Goal: Information Seeking & Learning: Find specific page/section

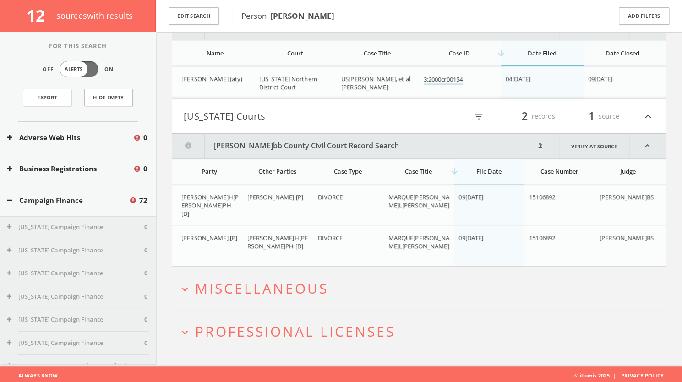
click at [276, 288] on span "Miscellaneous" at bounding box center [261, 288] width 133 height 19
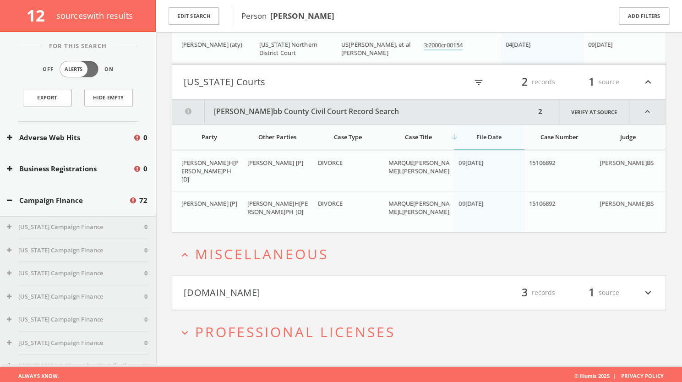
click at [269, 291] on button "[DOMAIN_NAME]" at bounding box center [302, 293] width 236 height 16
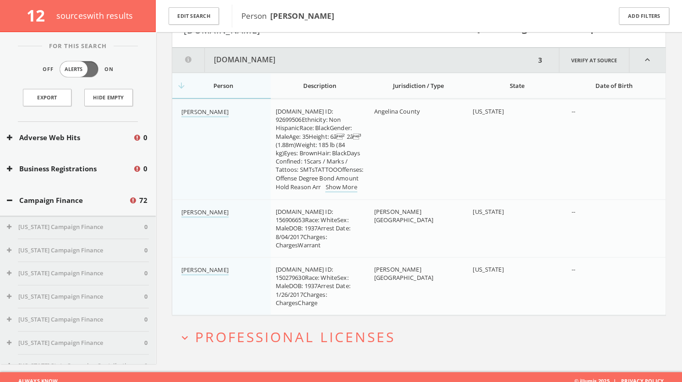
scroll to position [625, 0]
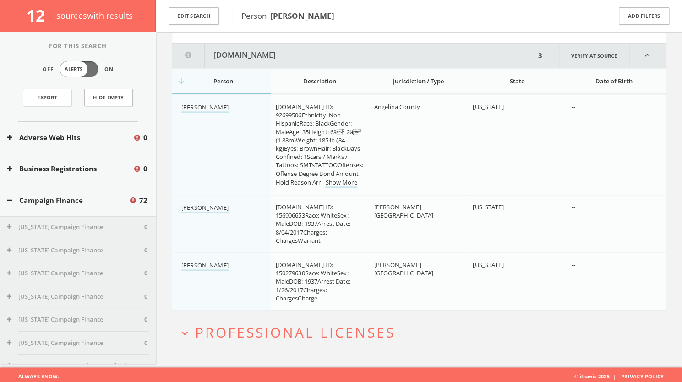
click at [334, 326] on span "Professional Licenses" at bounding box center [295, 332] width 200 height 19
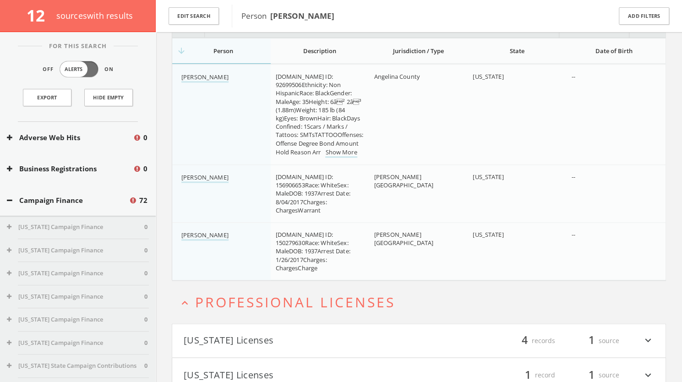
scroll to position [693, 0]
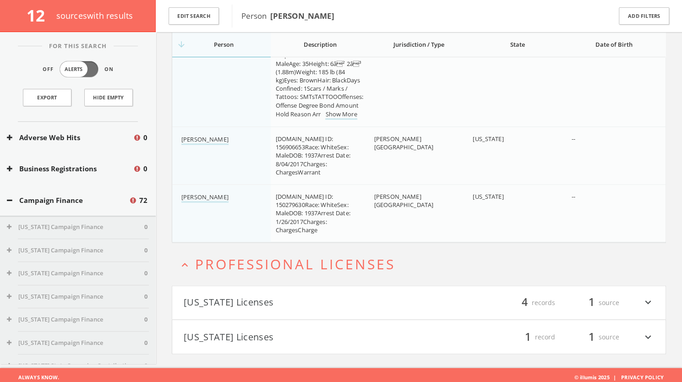
click at [311, 330] on button "[US_STATE] Licenses" at bounding box center [302, 337] width 236 height 16
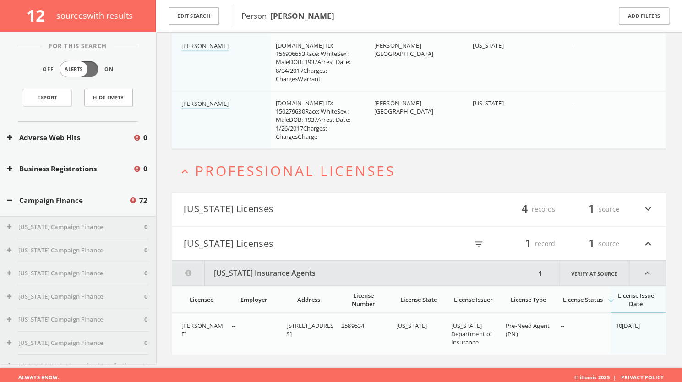
click at [330, 203] on button "[US_STATE] Licenses" at bounding box center [302, 210] width 236 height 16
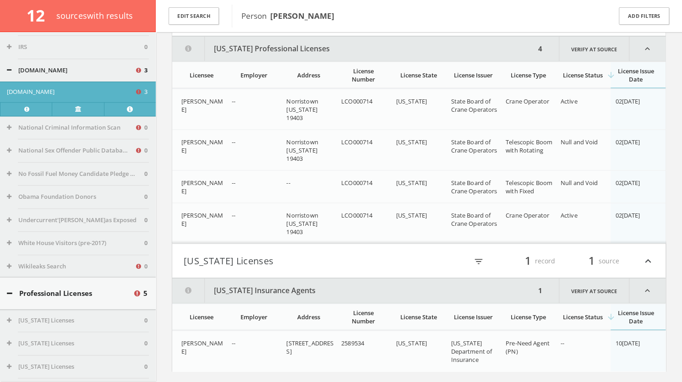
scroll to position [2430, 0]
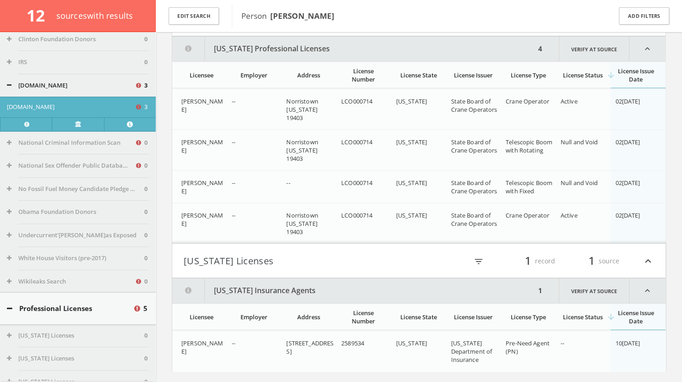
click at [12, 314] on button "Professional Licenses" at bounding box center [70, 308] width 126 height 11
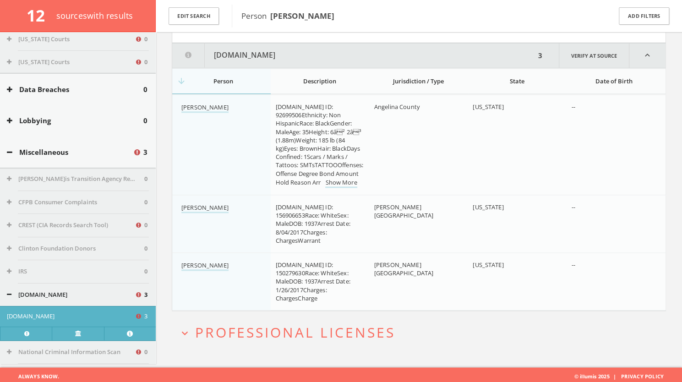
scroll to position [2219, 0]
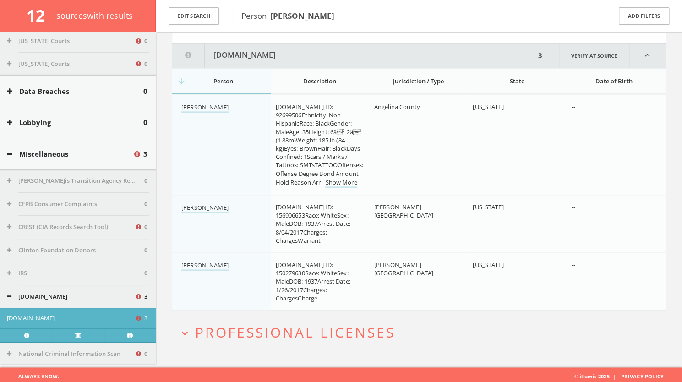
click at [11, 158] on icon at bounding box center [9, 154] width 5 height 7
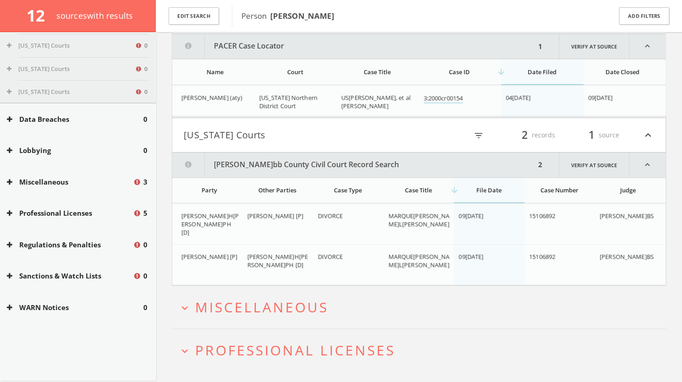
scroll to position [2199, 0]
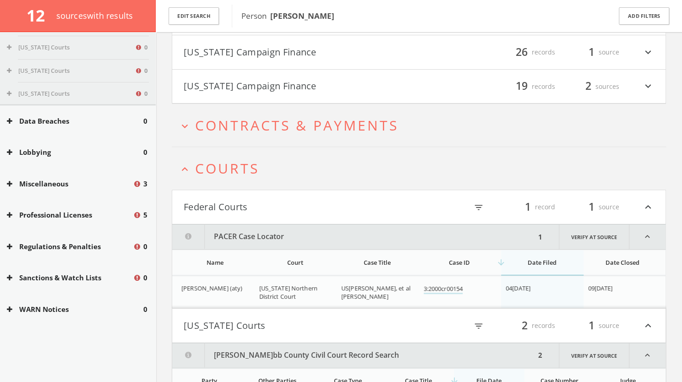
click at [226, 176] on h2 "expand_less Courts" at bounding box center [419, 168] width 495 height 43
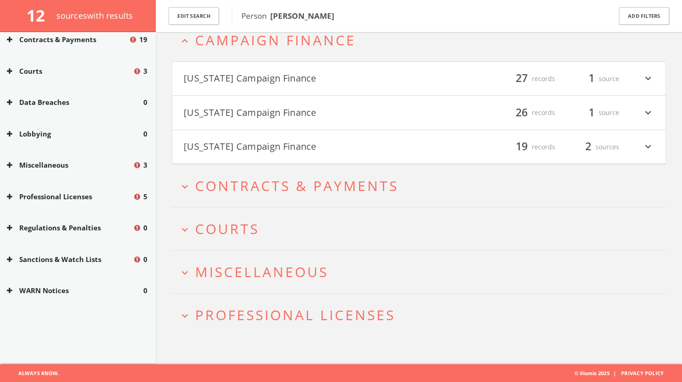
scroll to position [1384, 0]
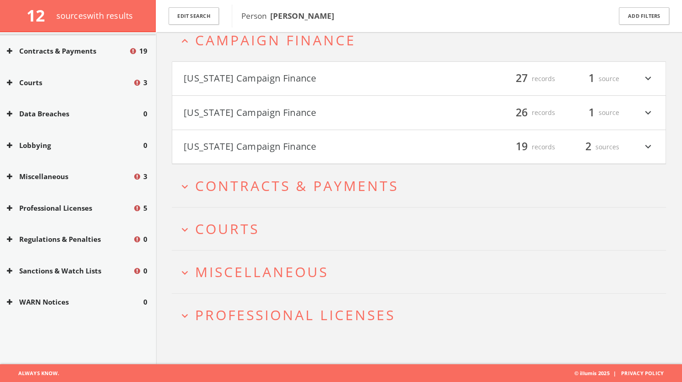
click at [274, 145] on button "[US_STATE] Campaign Finance" at bounding box center [302, 147] width 236 height 16
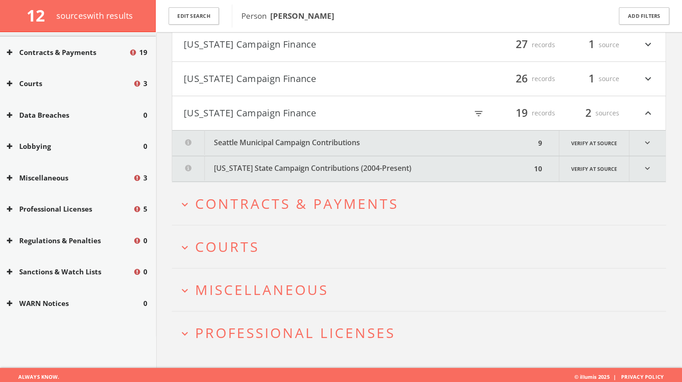
scroll to position [89, 0]
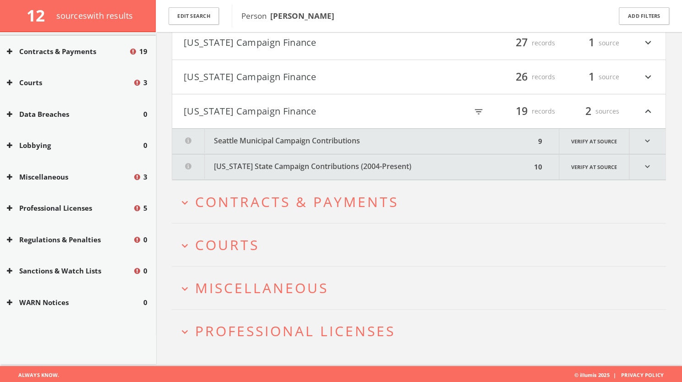
click at [324, 165] on button "[US_STATE] State Campaign Contributions (2004-Present)" at bounding box center [351, 166] width 359 height 25
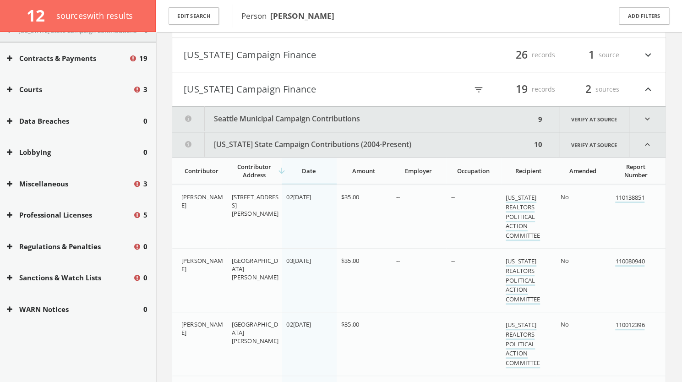
scroll to position [100, 0]
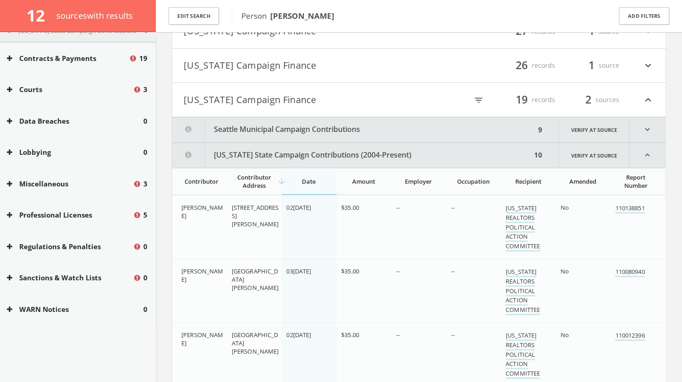
click at [325, 129] on button "Seattle Municipal Campaign Contributions" at bounding box center [353, 129] width 363 height 25
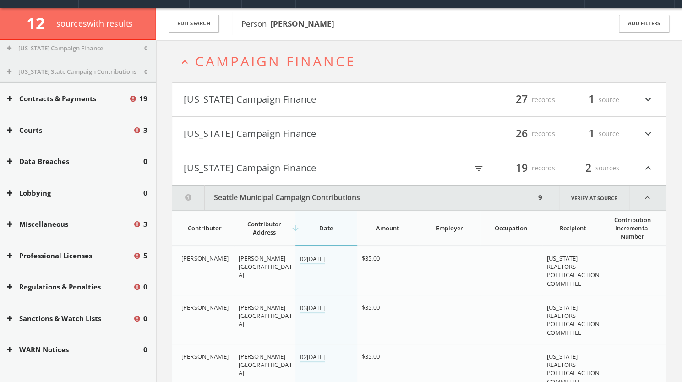
scroll to position [27, 0]
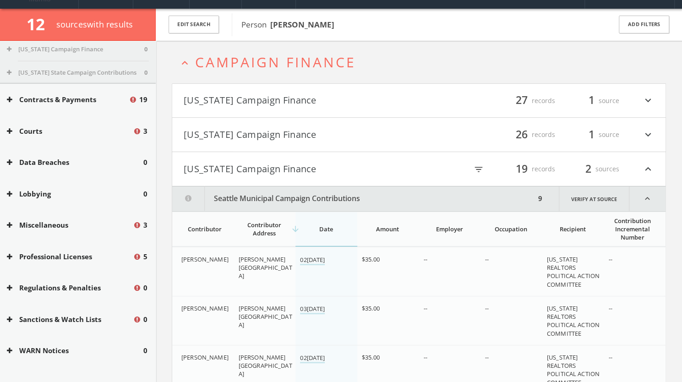
click at [307, 166] on button "[US_STATE] Campaign Finance" at bounding box center [302, 169] width 236 height 16
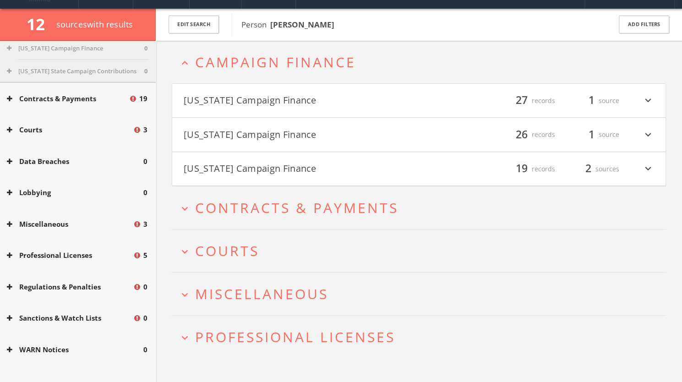
click at [312, 130] on button "[US_STATE] Campaign Finance" at bounding box center [302, 135] width 236 height 16
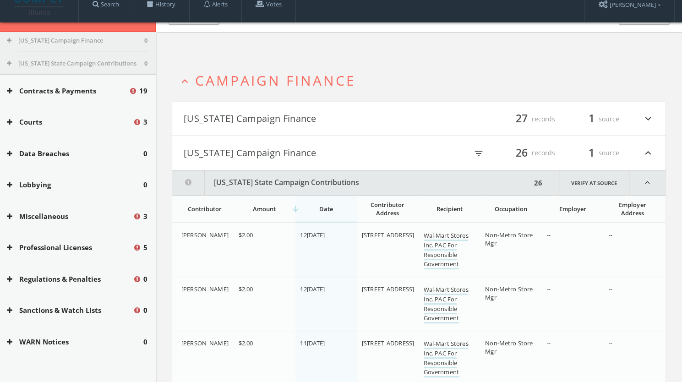
scroll to position [0, 0]
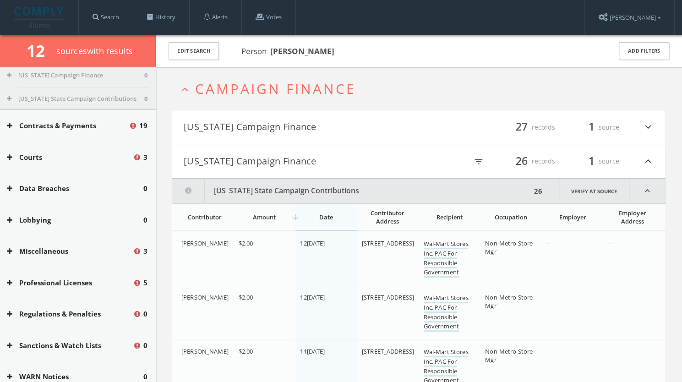
click at [339, 120] on button "[US_STATE] Campaign Finance" at bounding box center [302, 128] width 236 height 16
